Goal: Task Accomplishment & Management: Use online tool/utility

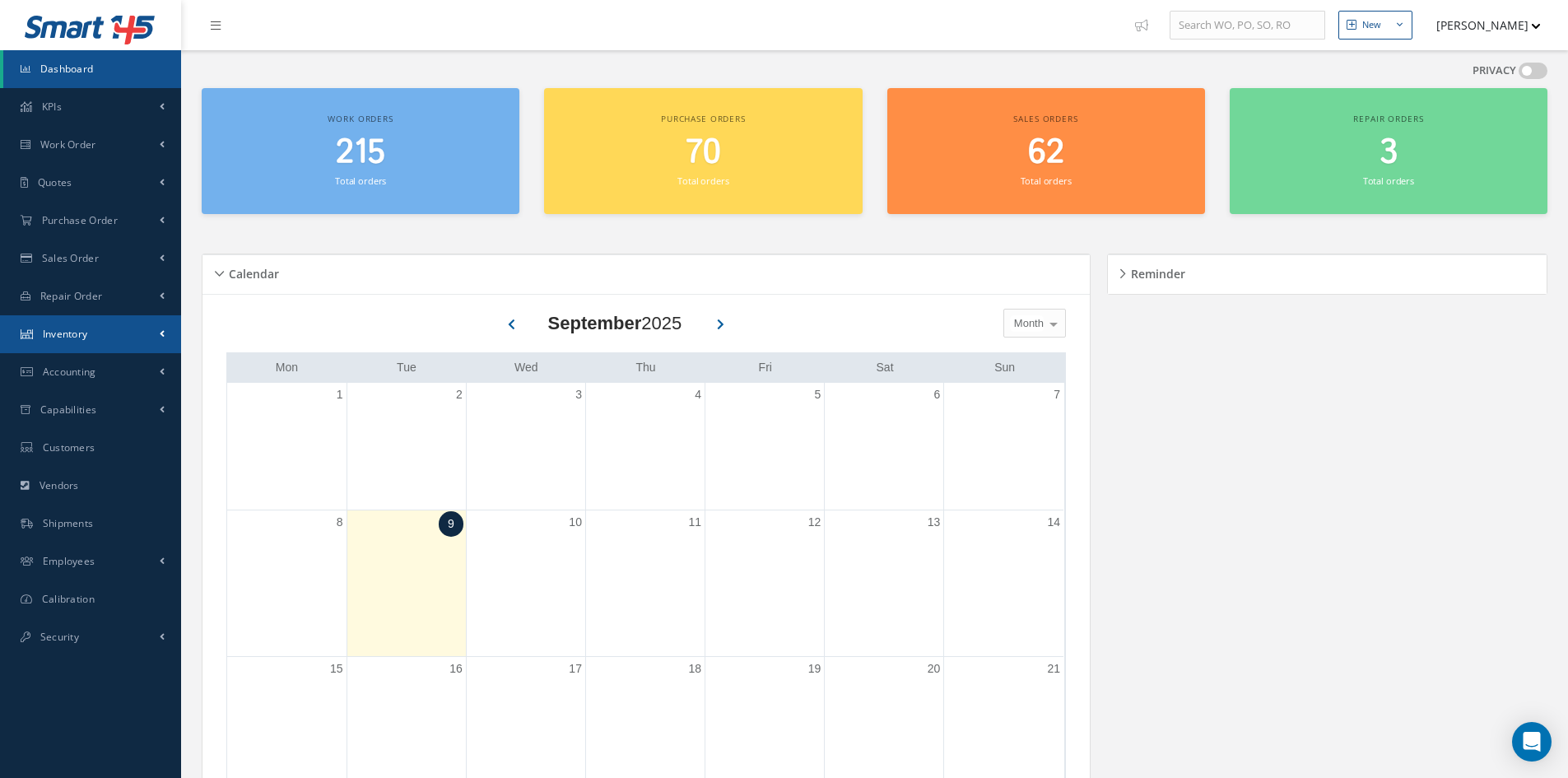
click at [80, 334] on span "Inventory" at bounding box center [65, 334] width 45 height 14
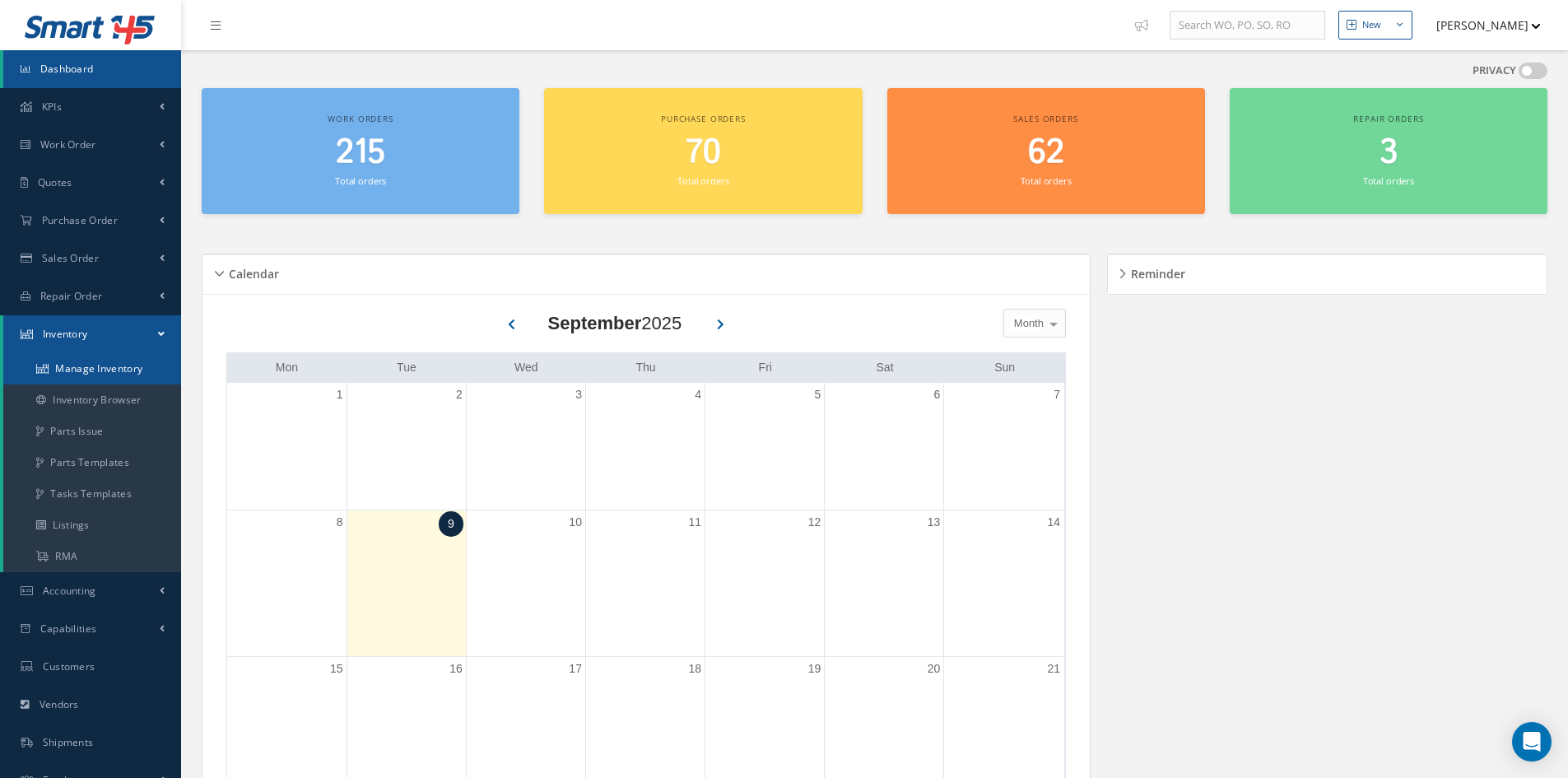
click at [105, 366] on link "Manage Inventory" at bounding box center [92, 368] width 177 height 31
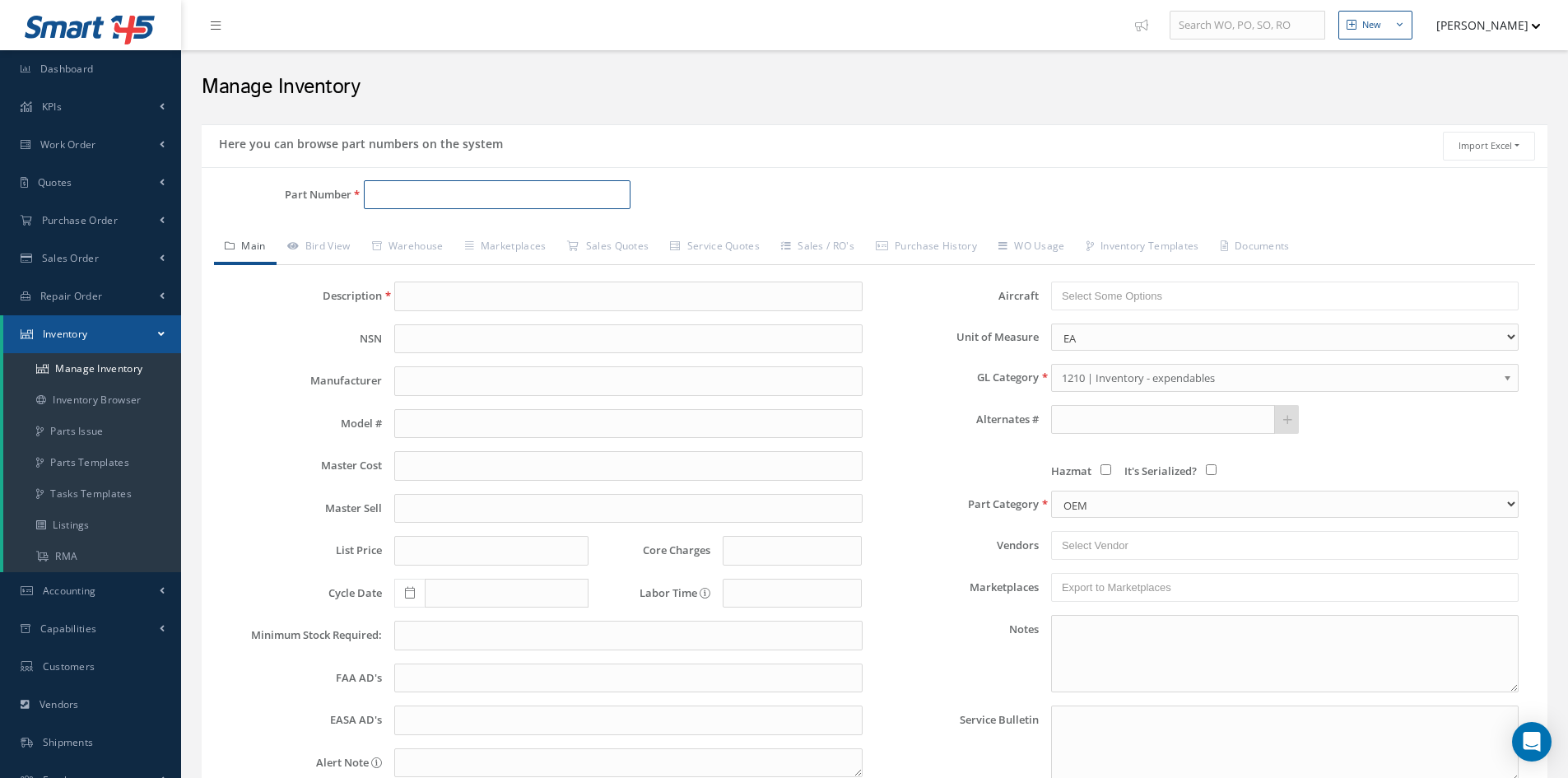
click at [422, 200] on input "Part Number" at bounding box center [497, 194] width 267 height 30
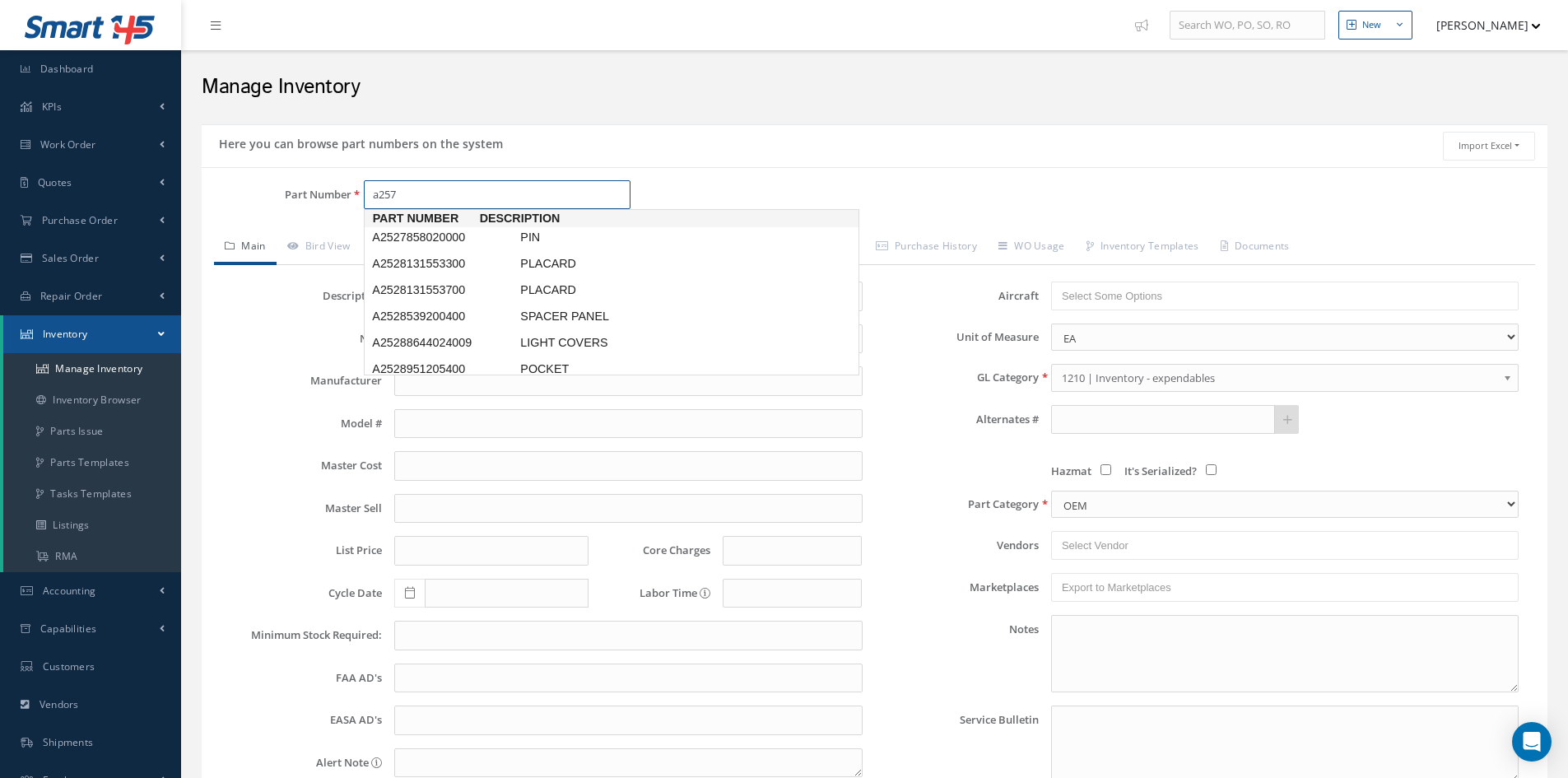
type input "a2577"
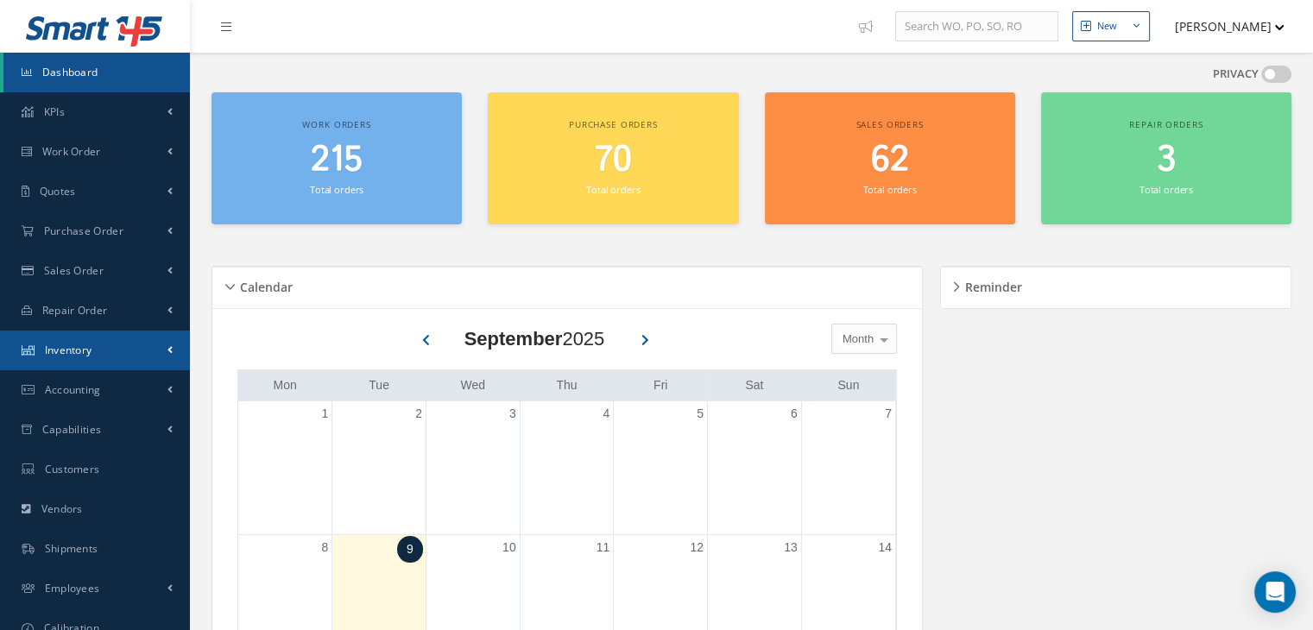
click at [74, 345] on span "Inventory" at bounding box center [68, 350] width 47 height 15
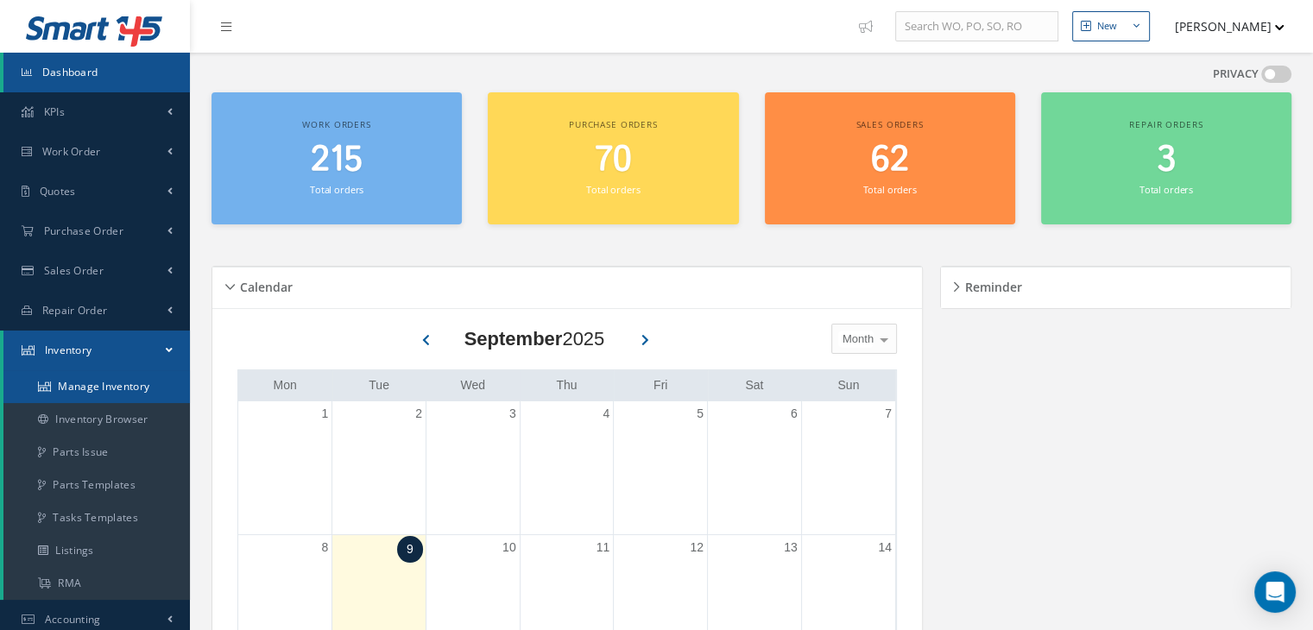
click at [66, 380] on link "Manage Inventory" at bounding box center [96, 386] width 186 height 33
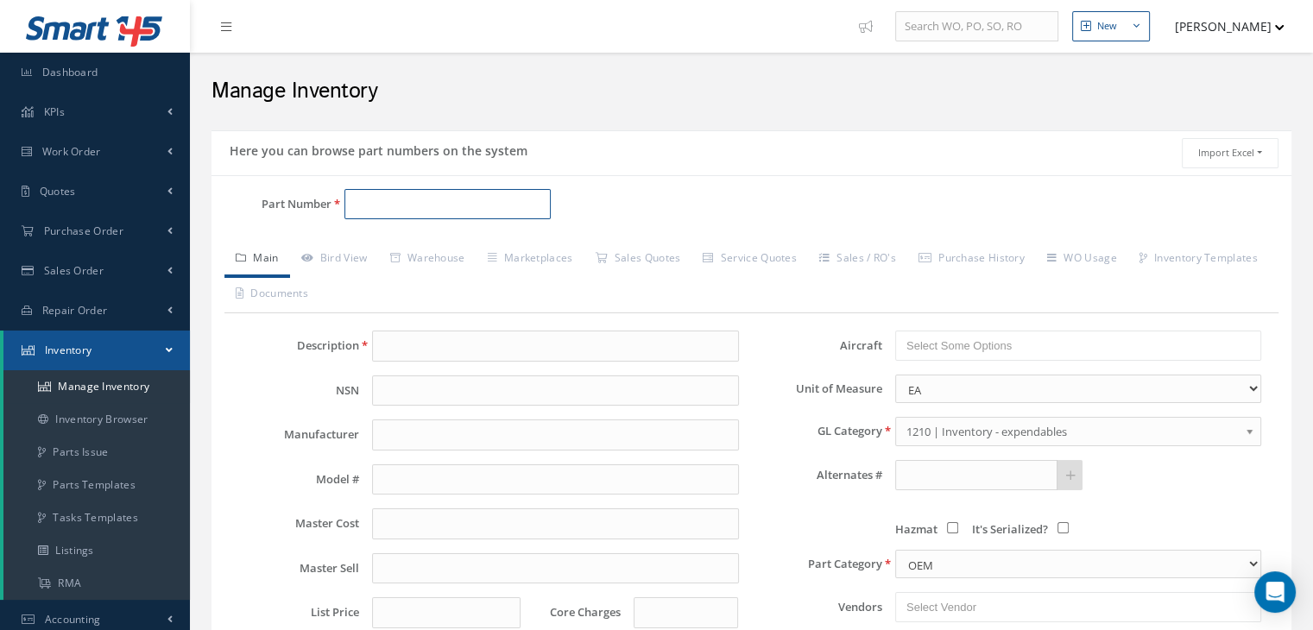
click at [415, 209] on input "Part Number" at bounding box center [447, 204] width 206 height 31
click at [415, 205] on input "8588" at bounding box center [447, 204] width 206 height 31
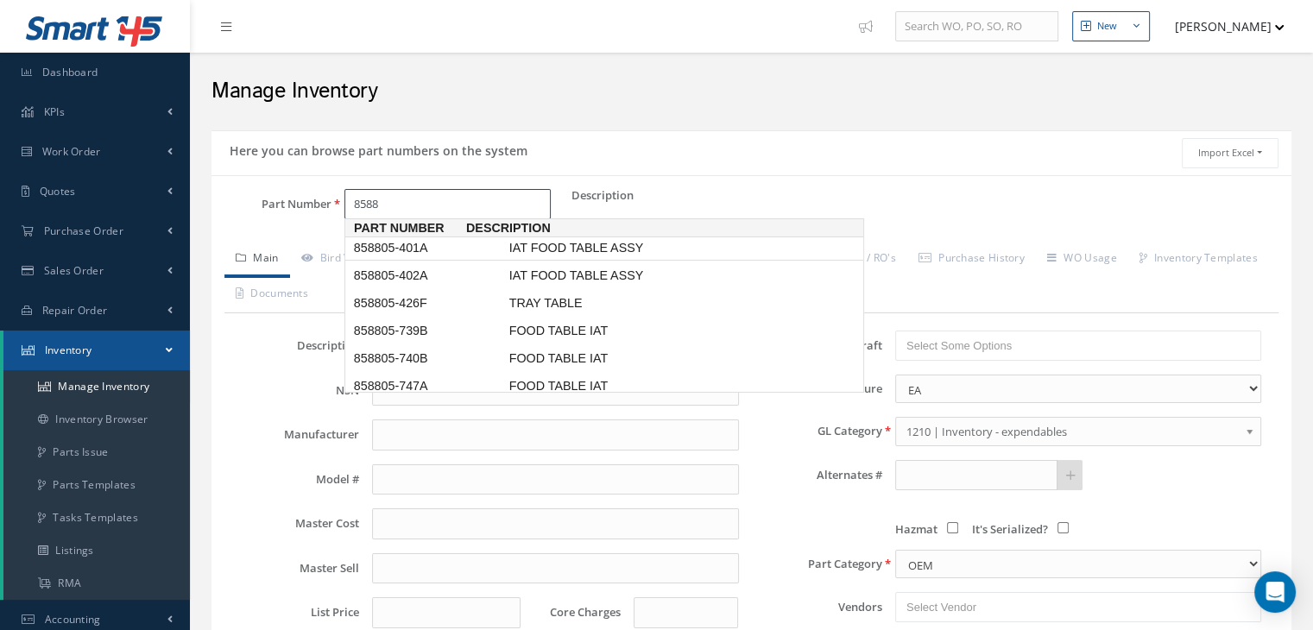
click at [428, 248] on span "858805-401A" at bounding box center [427, 248] width 155 height 18
type input "858805-401A"
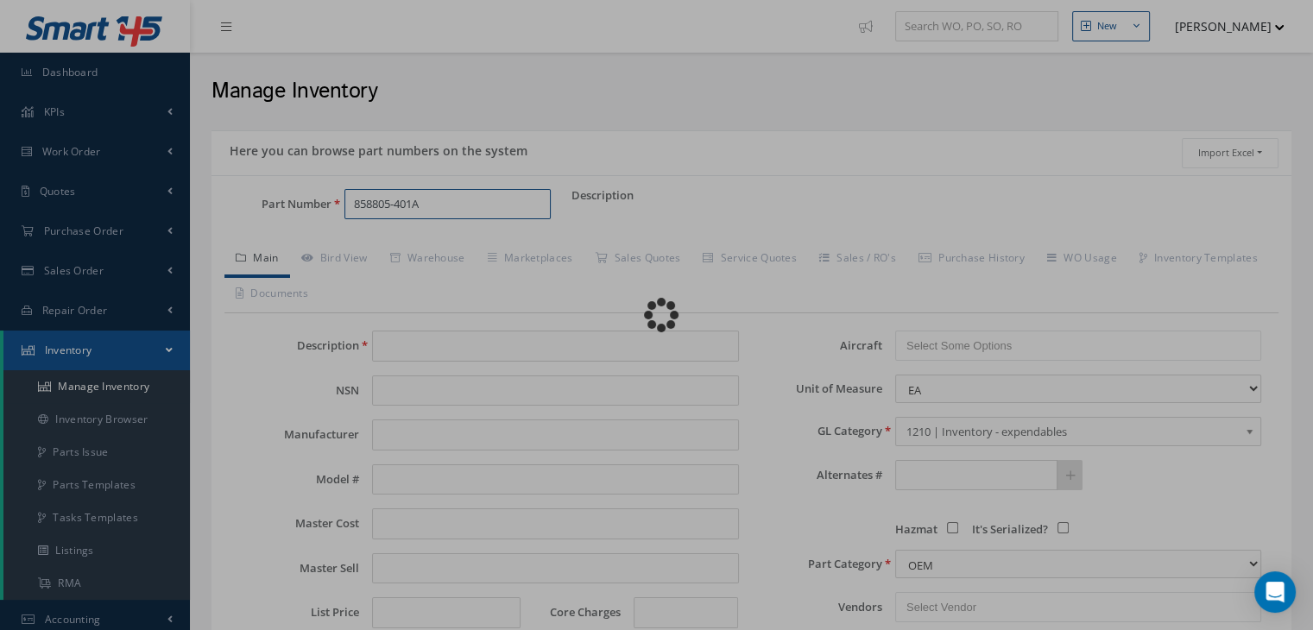
type input "IAT FOOD TABLE ASSY"
type input "0.00"
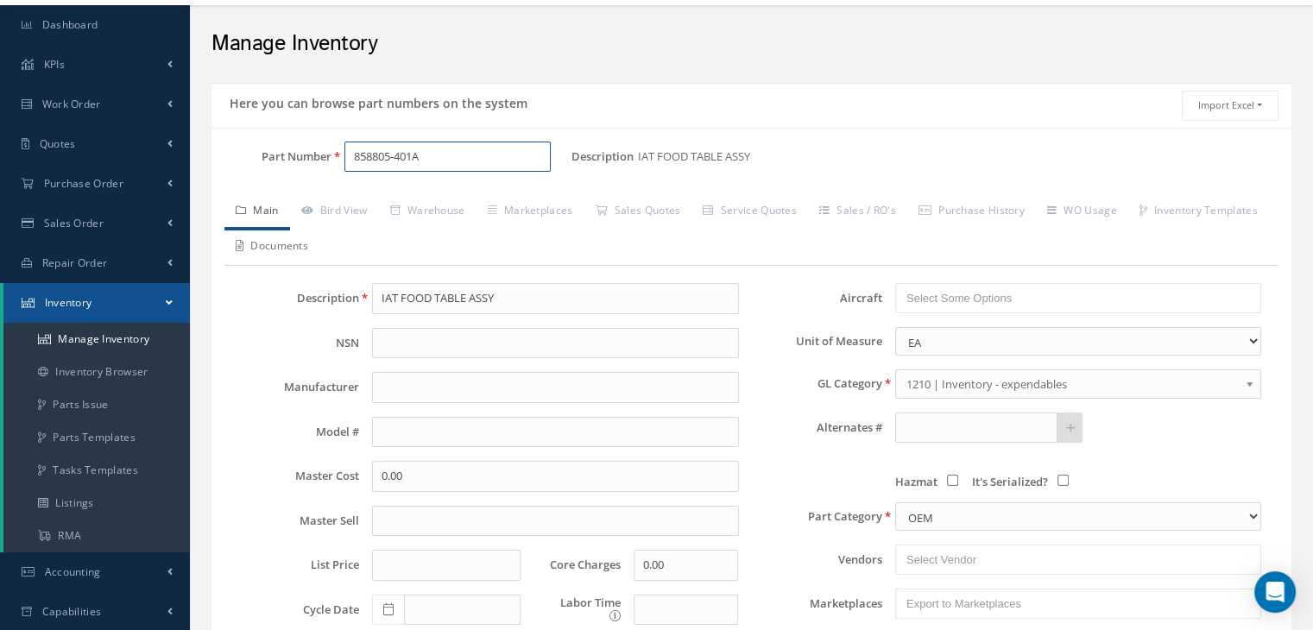
scroll to position [43, 0]
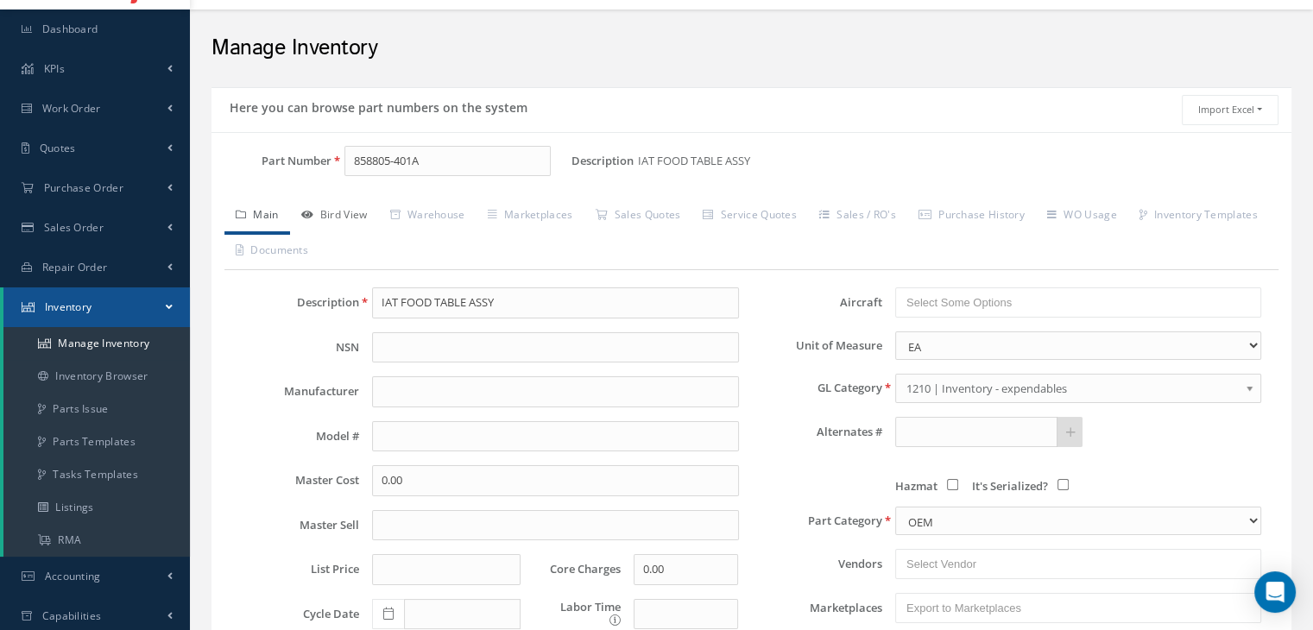
click at [344, 218] on link "Bird View" at bounding box center [334, 216] width 89 height 36
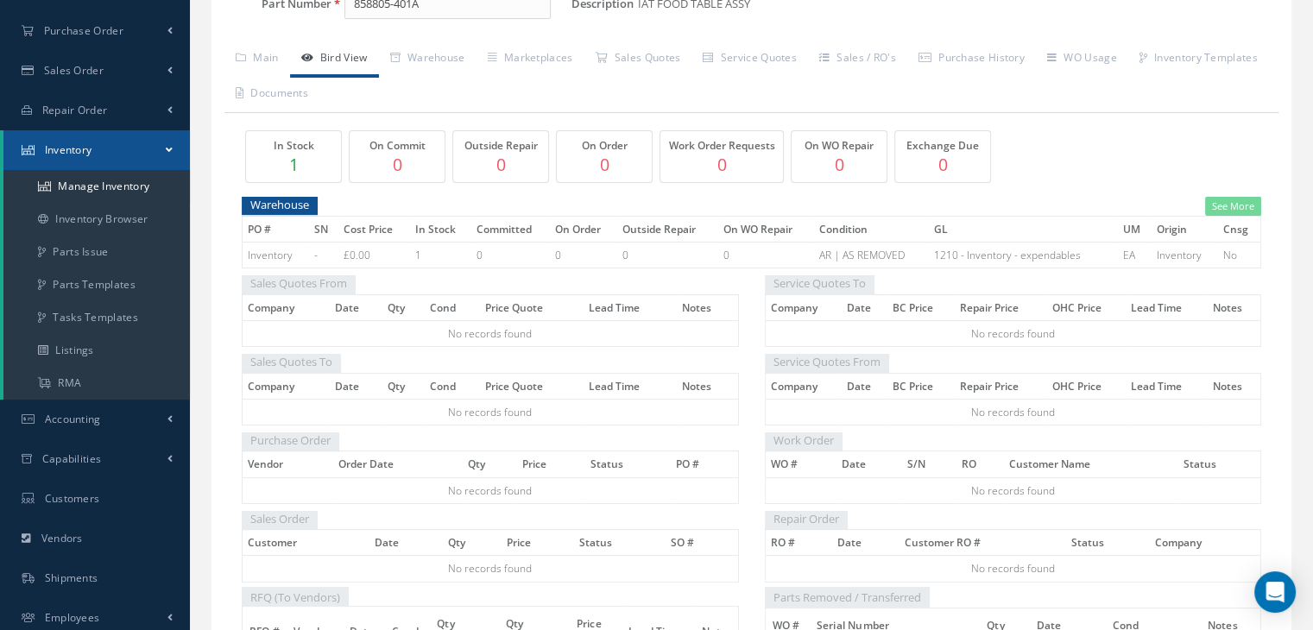
scroll to position [160, 0]
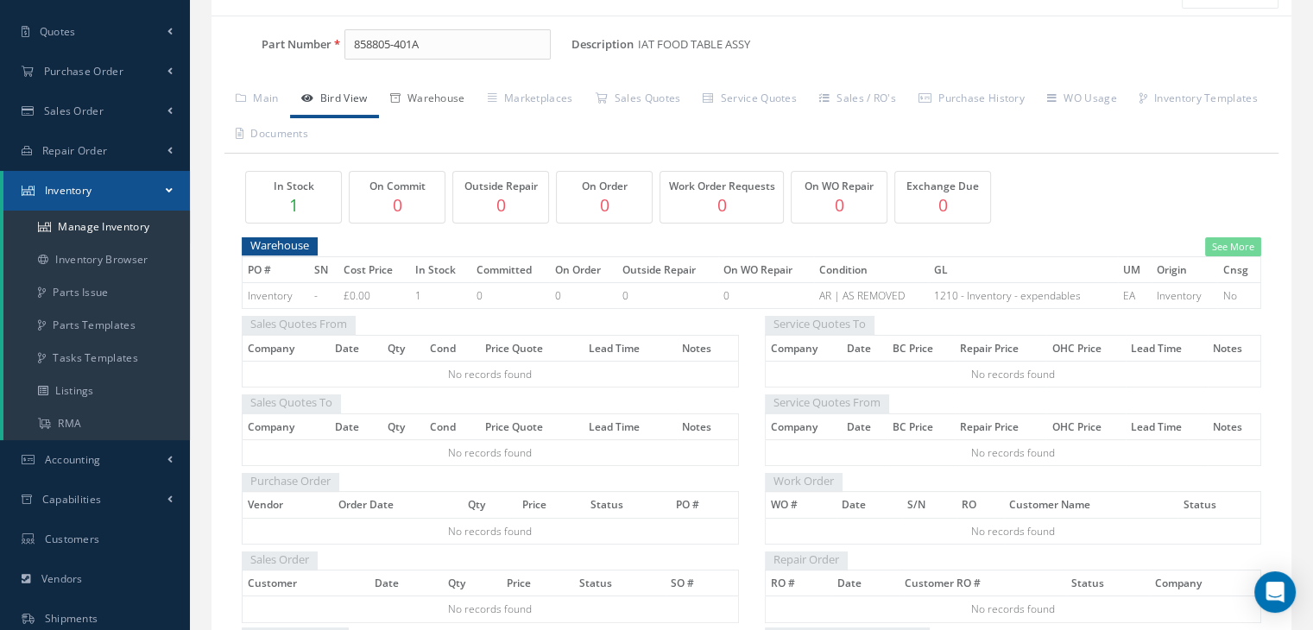
click at [456, 103] on link "Warehouse" at bounding box center [428, 100] width 98 height 36
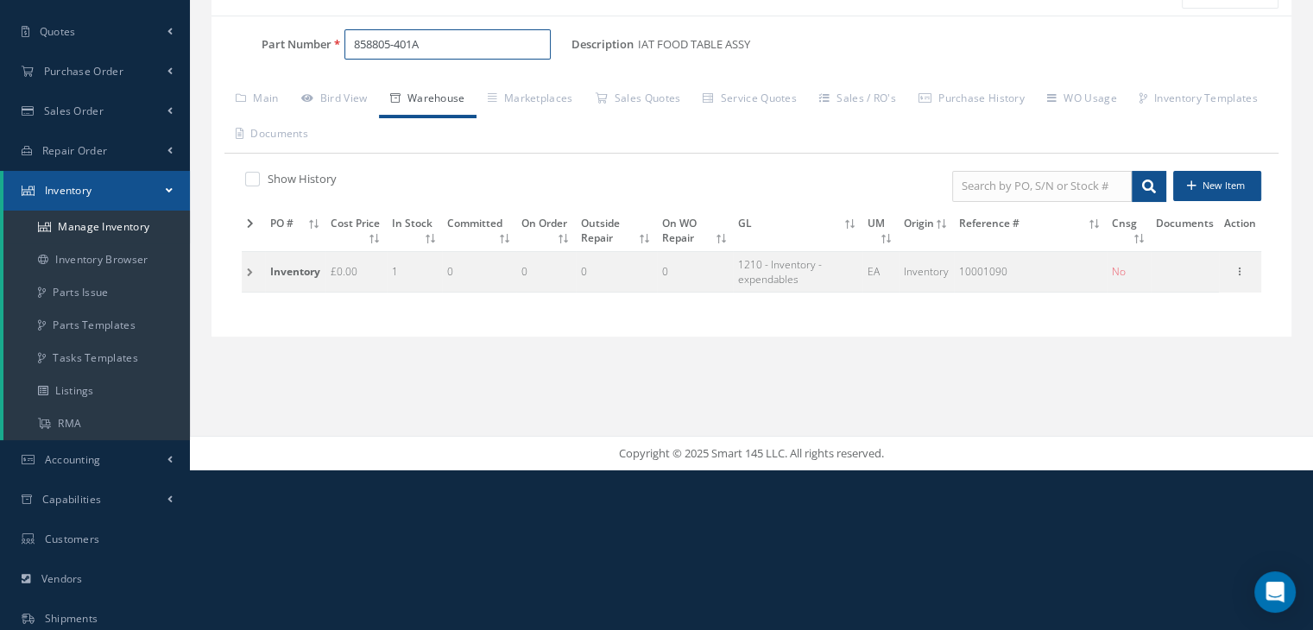
drag, startPoint x: 438, startPoint y: 46, endPoint x: 326, endPoint y: 48, distance: 112.2
click at [326, 48] on div "Part Number 858805-401A" at bounding box center [391, 44] width 360 height 31
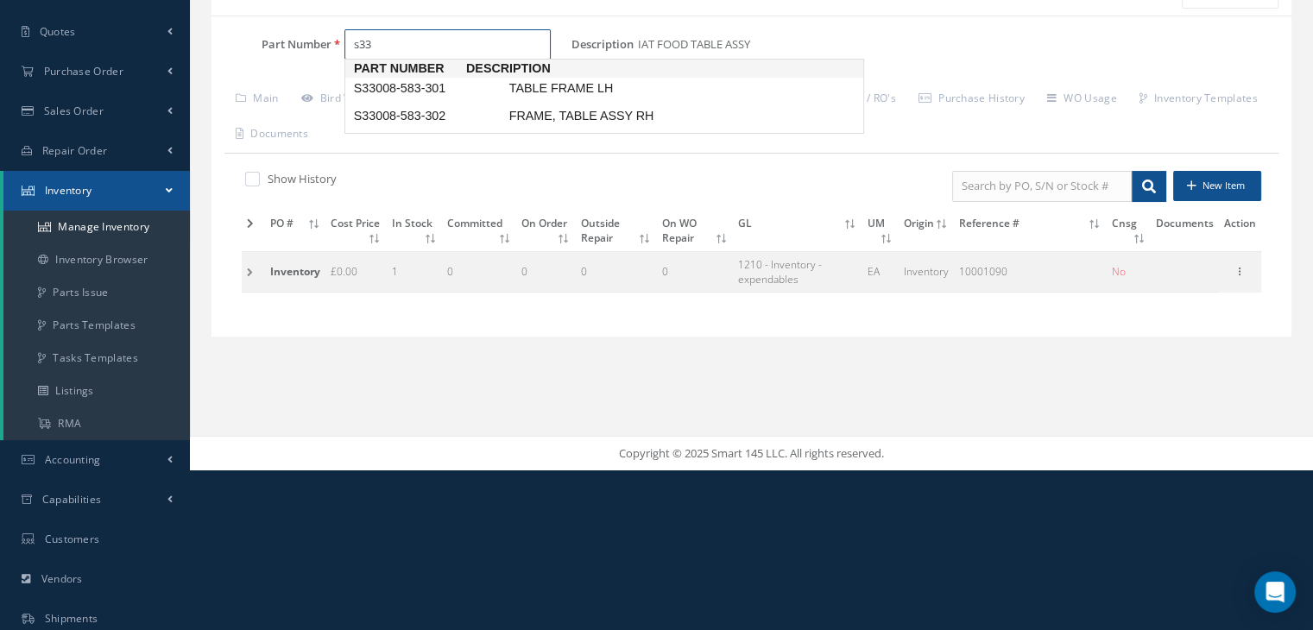
type input "s33"
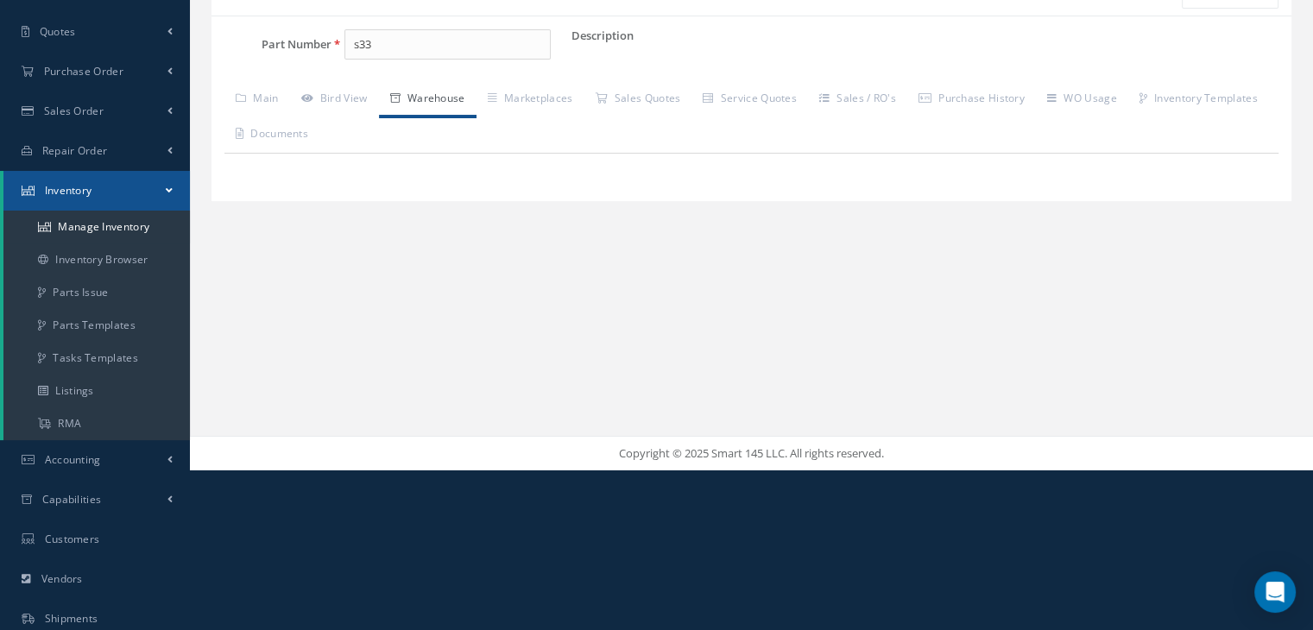
click at [694, 438] on div "Copyright © 2025 Smart 145 LLC. All rights reserved." at bounding box center [751, 453] width 1123 height 35
